Goal: Information Seeking & Learning: Learn about a topic

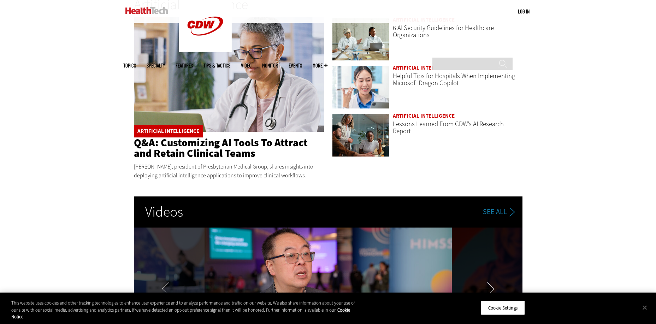
scroll to position [1166, 0]
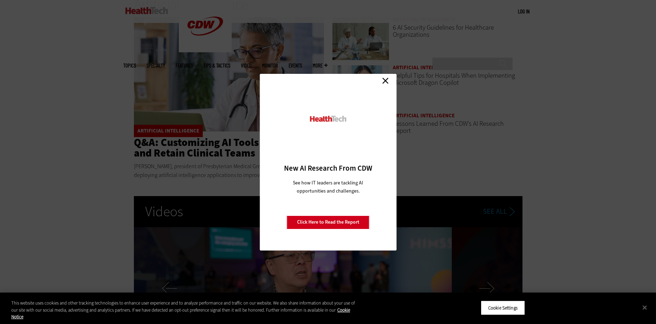
click at [384, 81] on link "Close" at bounding box center [385, 81] width 11 height 11
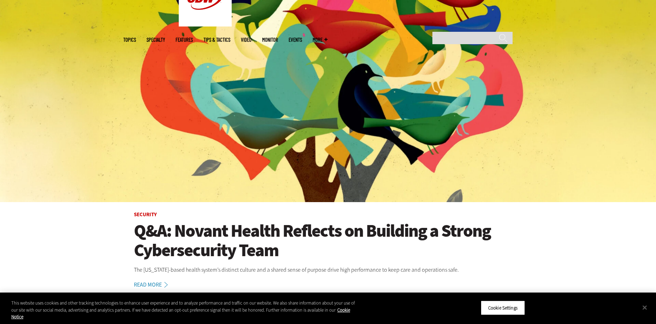
scroll to position [0, 0]
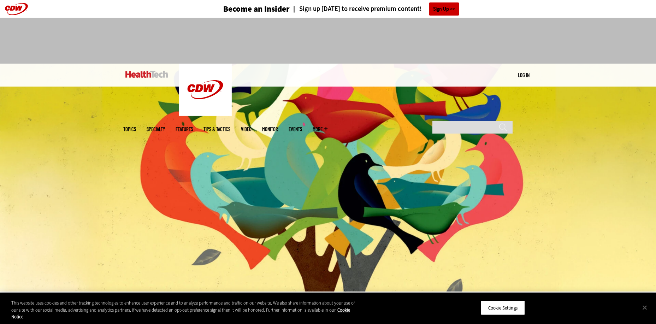
click at [193, 126] on link "Features" at bounding box center [184, 128] width 17 height 5
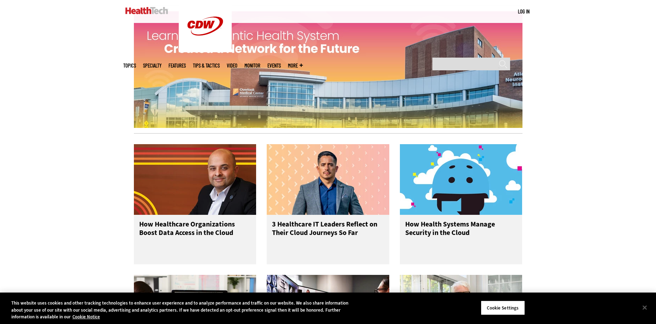
scroll to position [826, 0]
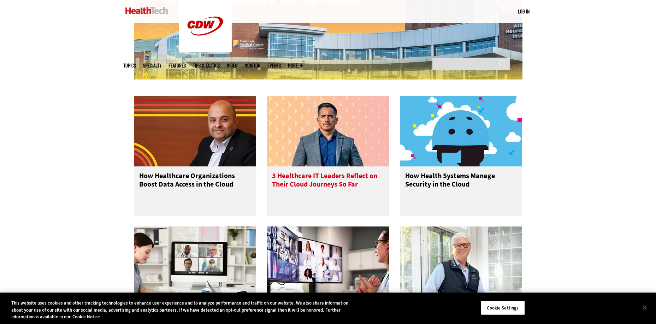
click at [298, 185] on h3 "3 Healthcare IT Leaders Reflect on Their Cloud Journeys So Far" at bounding box center [328, 186] width 112 height 28
